Goal: Task Accomplishment & Management: Use online tool/utility

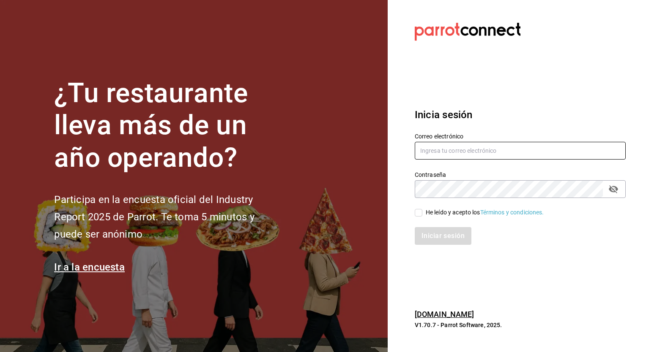
type input "[PERSON_NAME][EMAIL_ADDRESS][PERSON_NAME][DOMAIN_NAME]"
click at [419, 214] on input "He leído y acepto los Términos y condiciones." at bounding box center [418, 213] width 8 height 8
checkbox input "true"
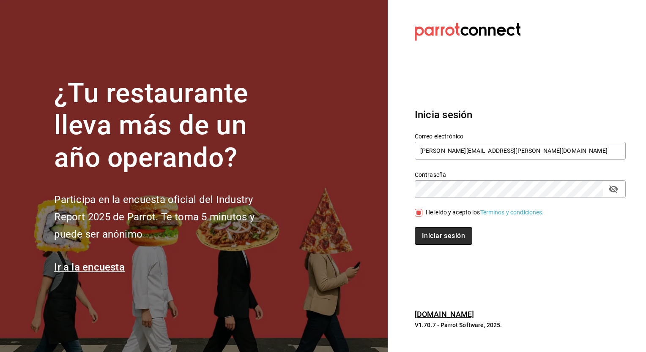
click at [431, 237] on button "Iniciar sesión" at bounding box center [442, 236] width 57 height 18
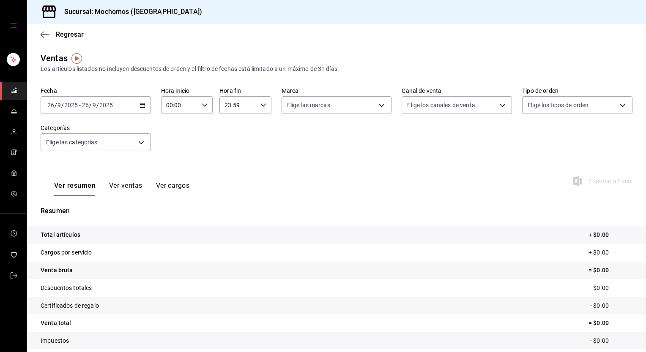
click at [141, 103] on icon "button" at bounding box center [142, 105] width 6 height 6
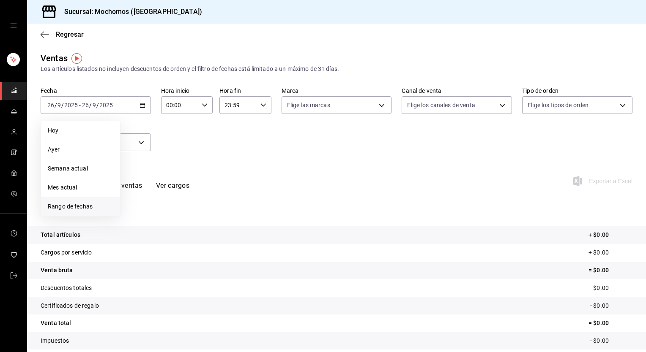
click at [79, 203] on span "Rango de fechas" at bounding box center [80, 206] width 65 height 9
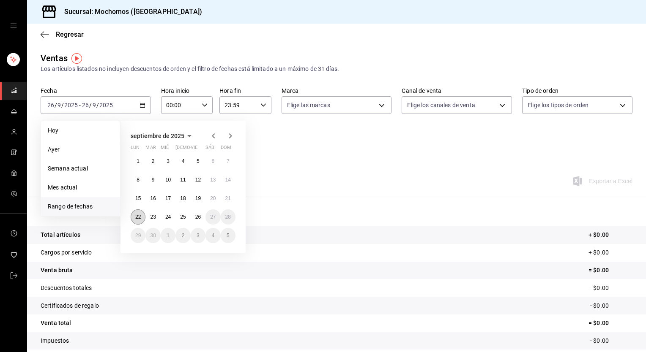
click at [141, 217] on button "22" at bounding box center [138, 217] width 15 height 15
click at [203, 216] on button "26" at bounding box center [198, 217] width 15 height 15
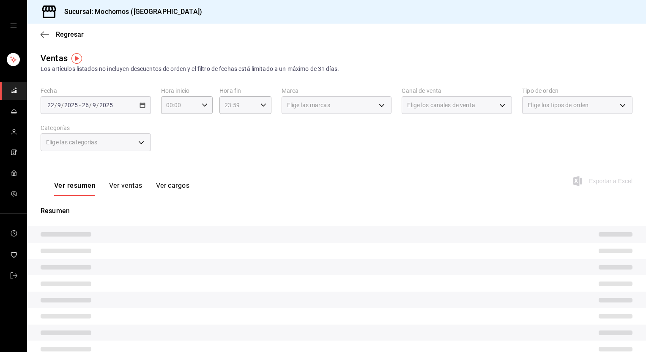
click at [377, 105] on div "Elige las marcas" at bounding box center [336, 105] width 110 height 18
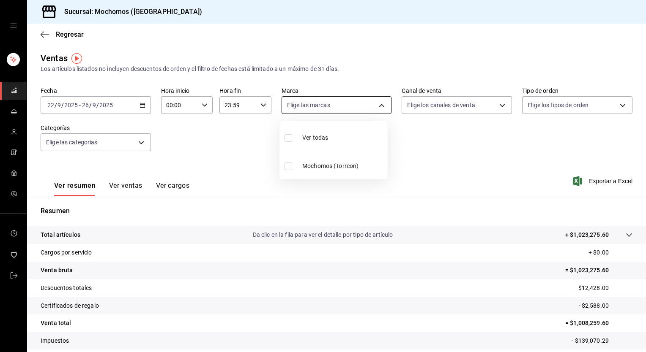
click at [377, 104] on body "Sucursal: Mochomos (Torreon) Regresar Ventas Los artículos listados no incluyen…" at bounding box center [323, 176] width 646 height 352
click at [305, 146] on li "Ver todas" at bounding box center [333, 137] width 108 height 25
type input "c8544d00-0077-49dd-9e07-f6fffff65e49"
checkbox input "true"
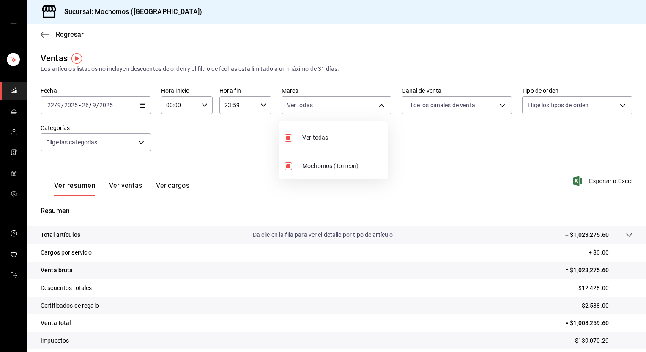
click at [480, 102] on div at bounding box center [323, 176] width 646 height 352
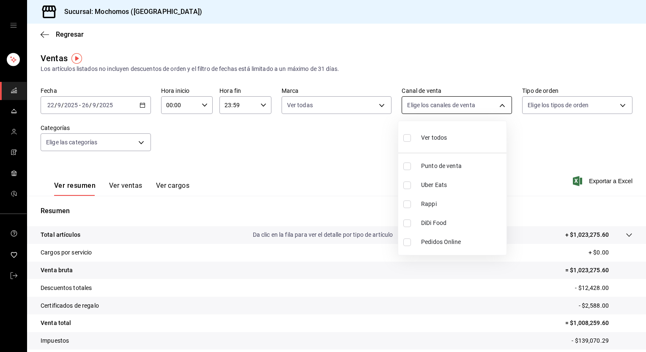
click at [499, 103] on body "Sucursal: Mochomos (Torreon) Regresar Ventas Los artículos listados no incluyen…" at bounding box center [323, 176] width 646 height 352
click at [444, 137] on span "Ver todos" at bounding box center [434, 138] width 26 height 9
type input "PARROT,UBER_EATS,RAPPI,DIDI_FOOD,ONLINE"
checkbox input "true"
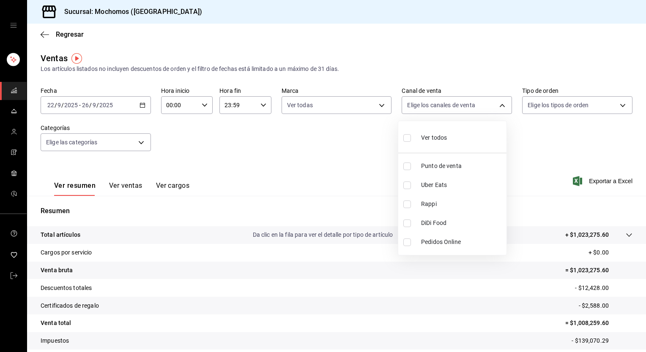
checkbox input "true"
click at [593, 109] on div at bounding box center [323, 176] width 646 height 352
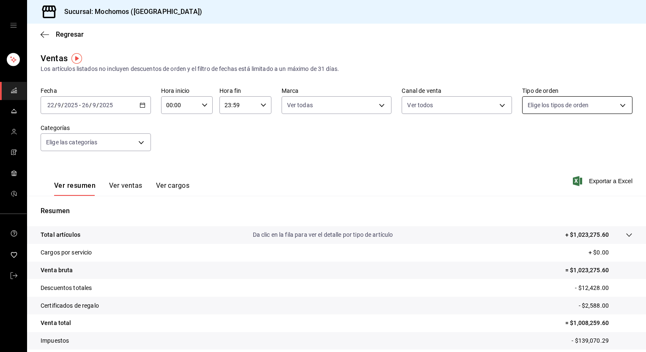
click at [617, 106] on body "Sucursal: Mochomos (Torreon) Regresar Ventas Los artículos listados no incluyen…" at bounding box center [323, 176] width 646 height 352
click at [550, 139] on span "Ver todos" at bounding box center [553, 138] width 26 height 9
type input "98c27cb7-4c58-4a9f-b691-5d7e954b9197,21a64d44-f9f2-4bf2-a1e6-486e07a13b50,71bb9…"
checkbox input "true"
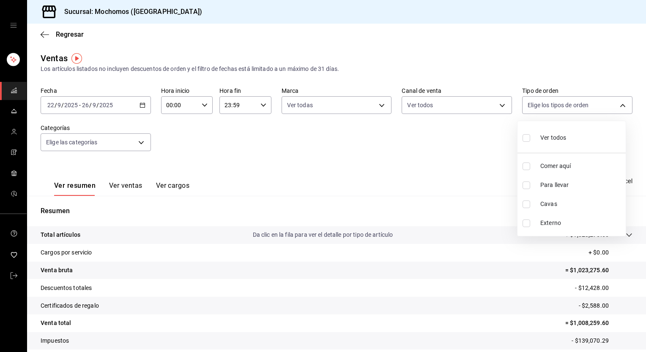
checkbox input "true"
click at [498, 169] on div at bounding box center [323, 176] width 646 height 352
click at [578, 179] on span "Exportar a Excel" at bounding box center [603, 181] width 58 height 10
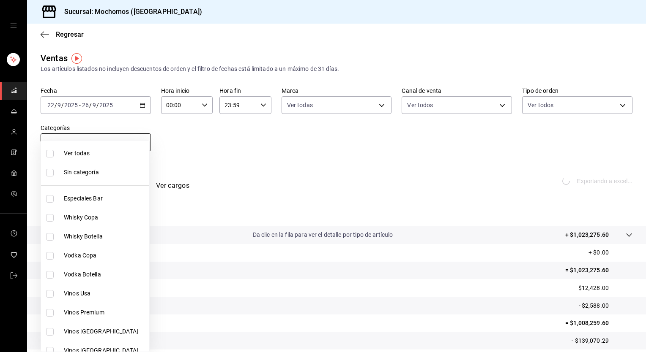
click at [140, 148] on body "Sucursal: Mochomos (Torreon) Regresar Ventas Los artículos listados no incluyen…" at bounding box center [323, 176] width 646 height 352
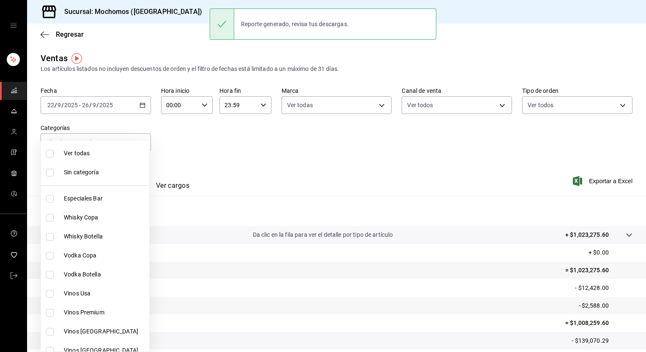
click at [87, 152] on span "Ver todas" at bounding box center [105, 153] width 82 height 9
type input "3341872a-5347-4118-8f87-61381635e763,4fab835b-5ce3-44d6-a3b1-a21d3d8a3381,4ccb8…"
checkbox input "true"
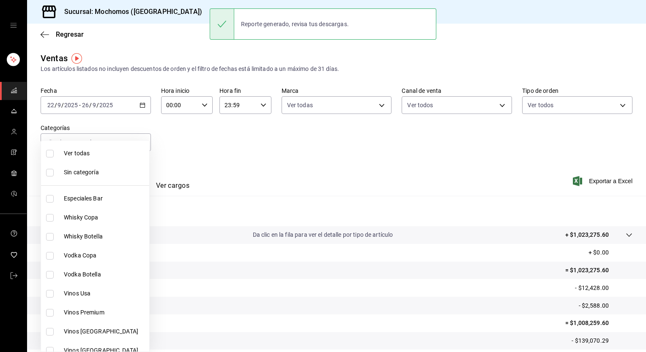
checkbox input "true"
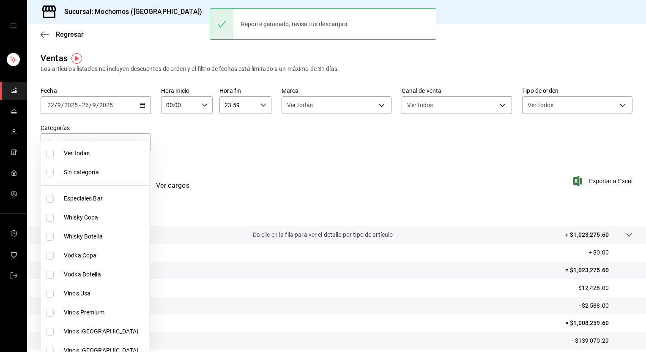
checkbox input "true"
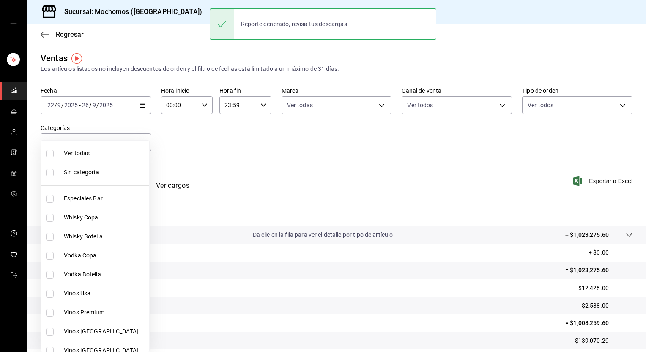
checkbox input "true"
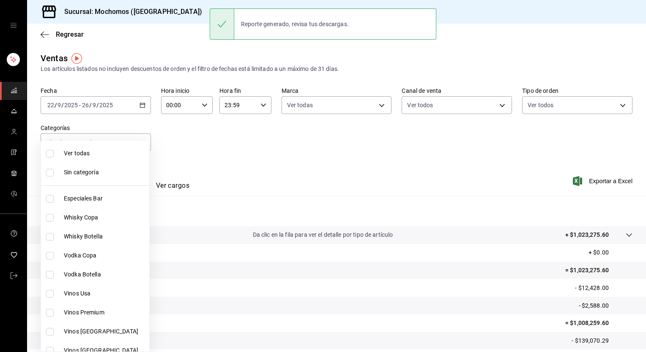
checkbox input "true"
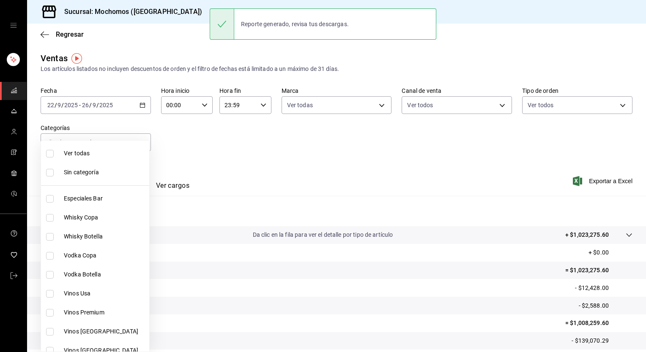
checkbox input "true"
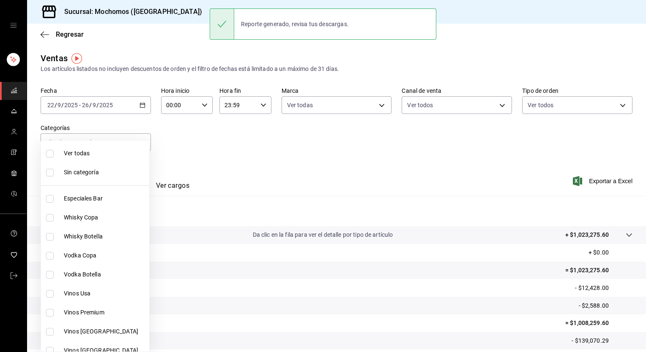
checkbox input "true"
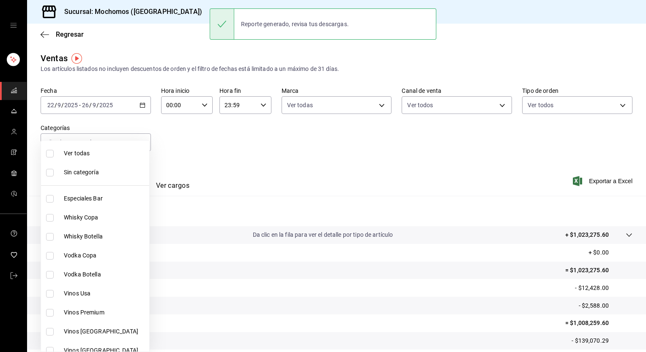
checkbox input "true"
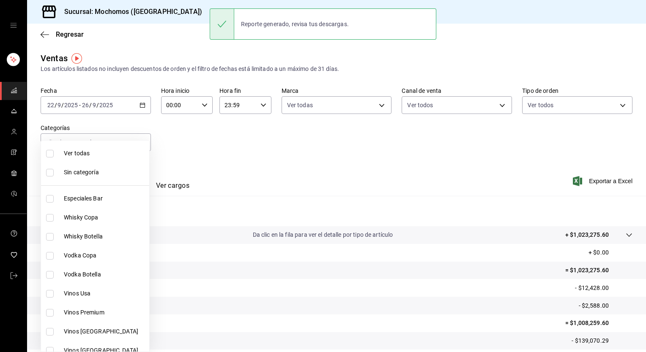
checkbox input "true"
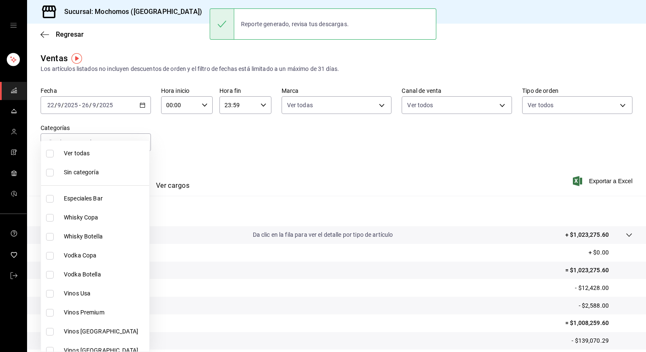
checkbox input "true"
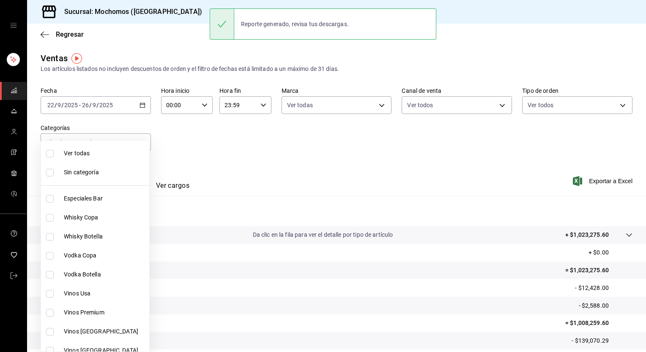
checkbox input "true"
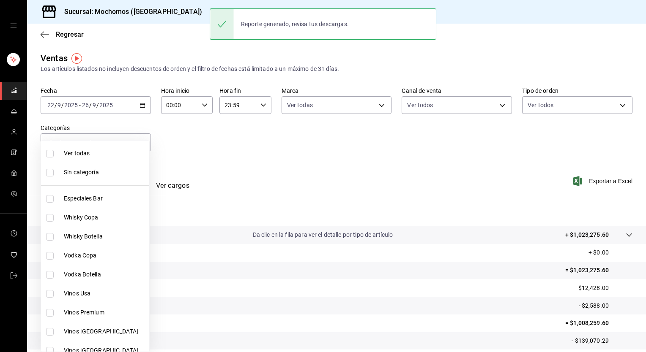
checkbox input "true"
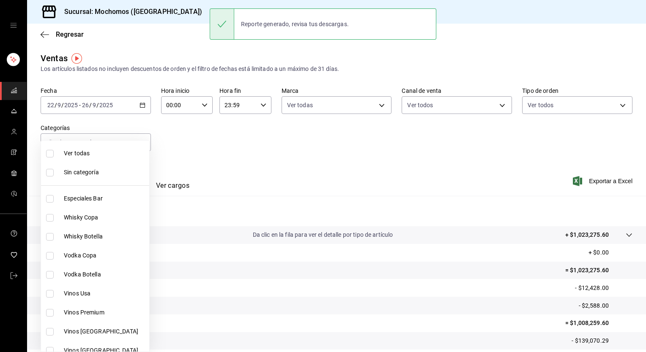
checkbox input "true"
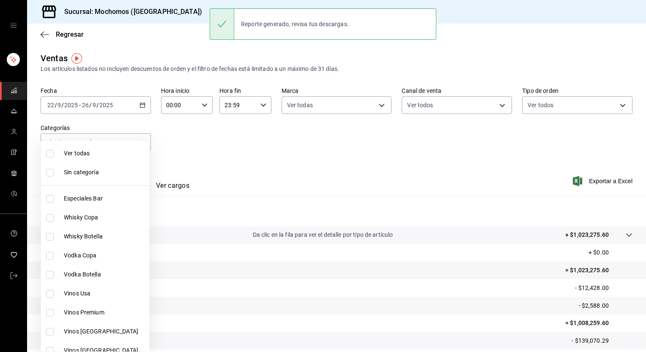
checkbox input "true"
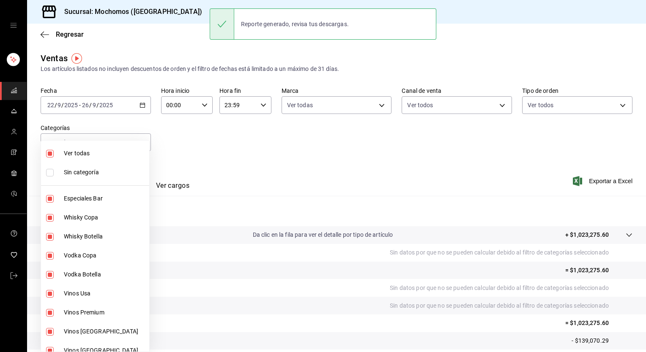
click at [233, 146] on div at bounding box center [323, 176] width 646 height 352
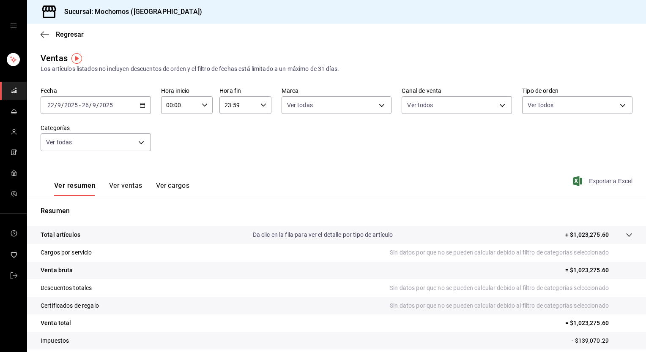
click at [576, 183] on span "Exportar a Excel" at bounding box center [603, 181] width 58 height 10
